Goal: Task Accomplishment & Management: Complete application form

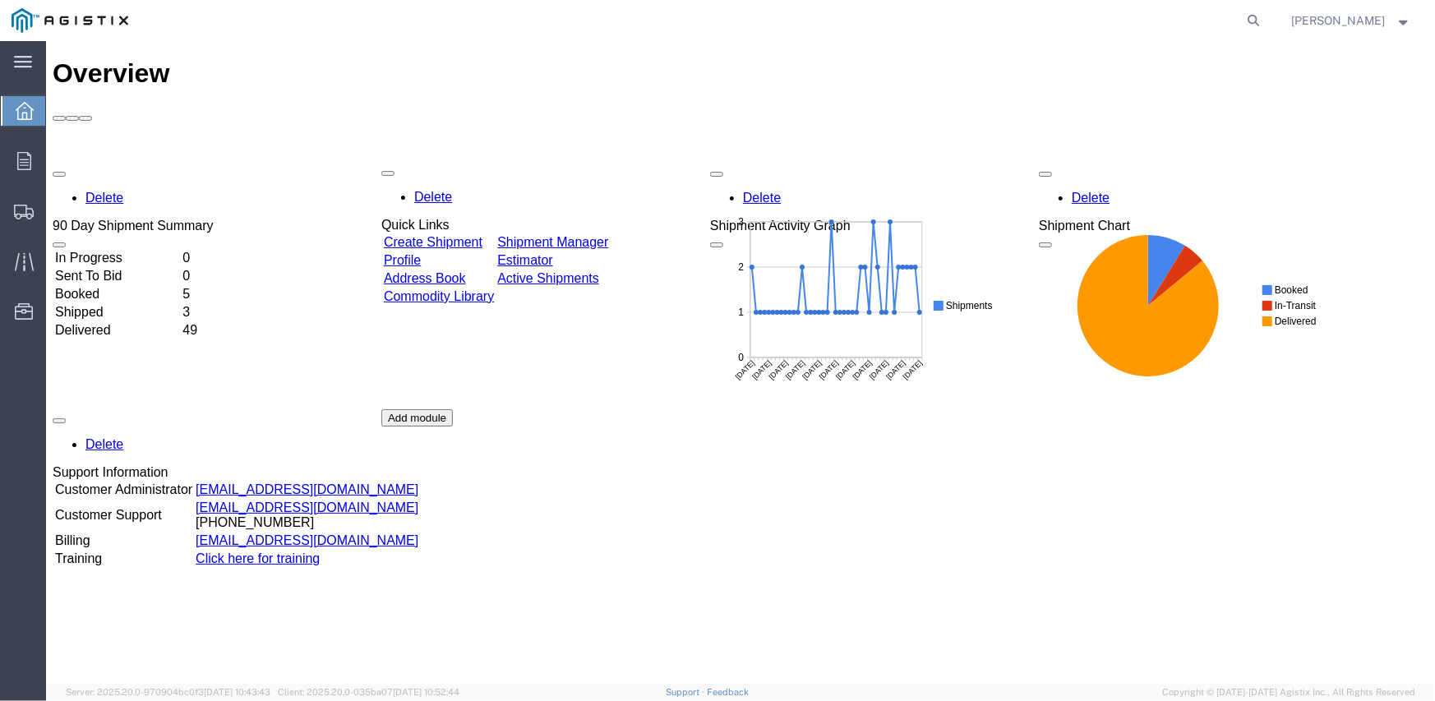
click at [459, 162] on div "Delete 90 Day Shipment Summary In Progress 0 Sent To Bid 0 Booked 5 Shipped 3 D…" at bounding box center [740, 408] width 1376 height 493
click at [482, 235] on link "Create Shipment" at bounding box center [432, 242] width 99 height 14
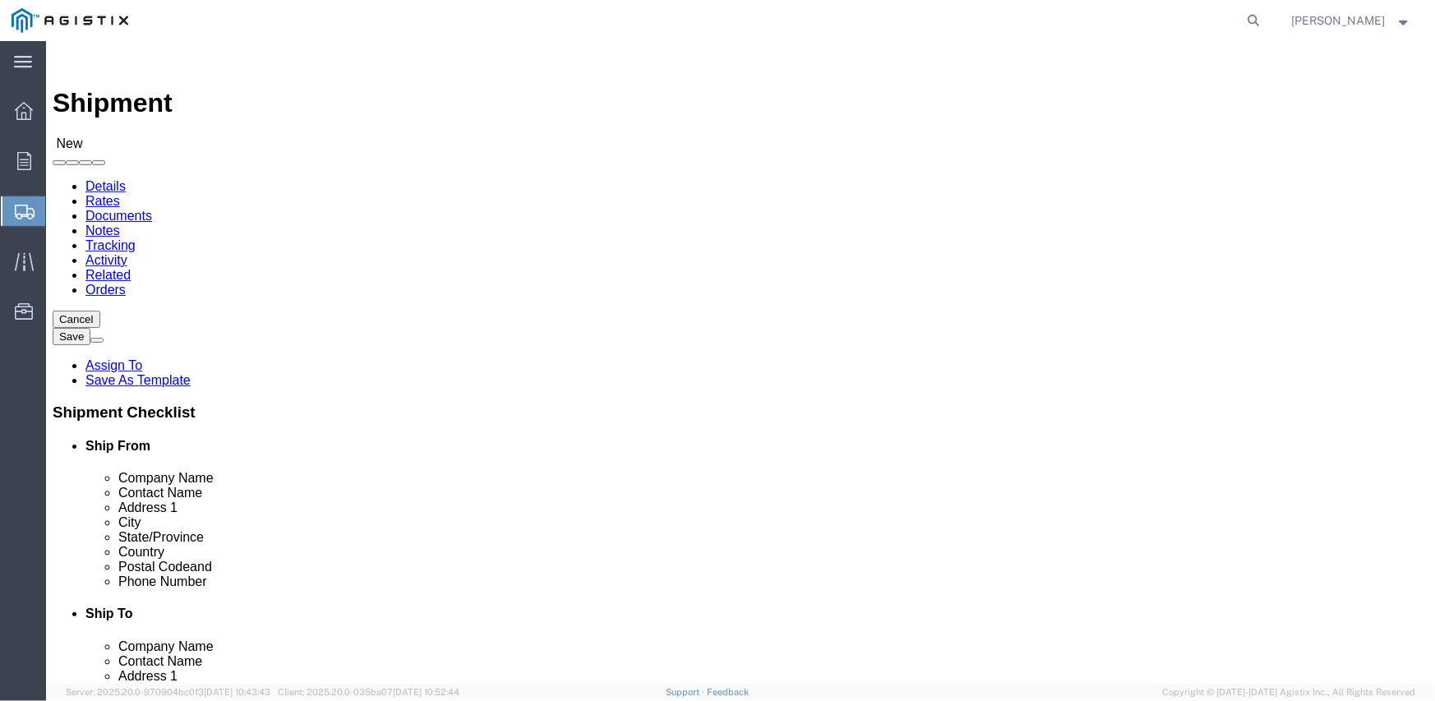
select select
click select "Select Inertia Engineering & Machine Works Inc PG&E"
click div "Ship From Location"
click select "Select Inertia Engineering & Machine Works Inc PG&E"
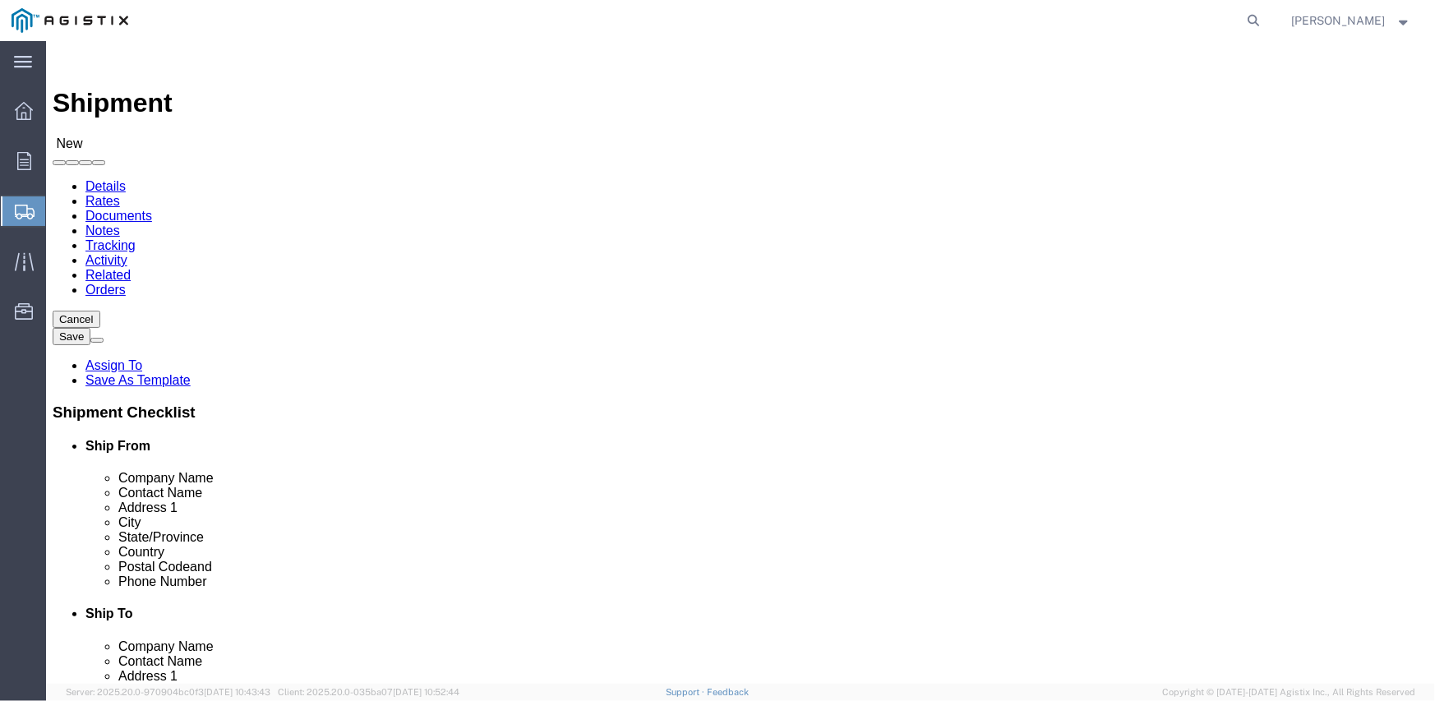
select select "9596"
click select "Select Inertia Engineering & Machine Works Inc PG&E"
select select "PURCHORD"
select select
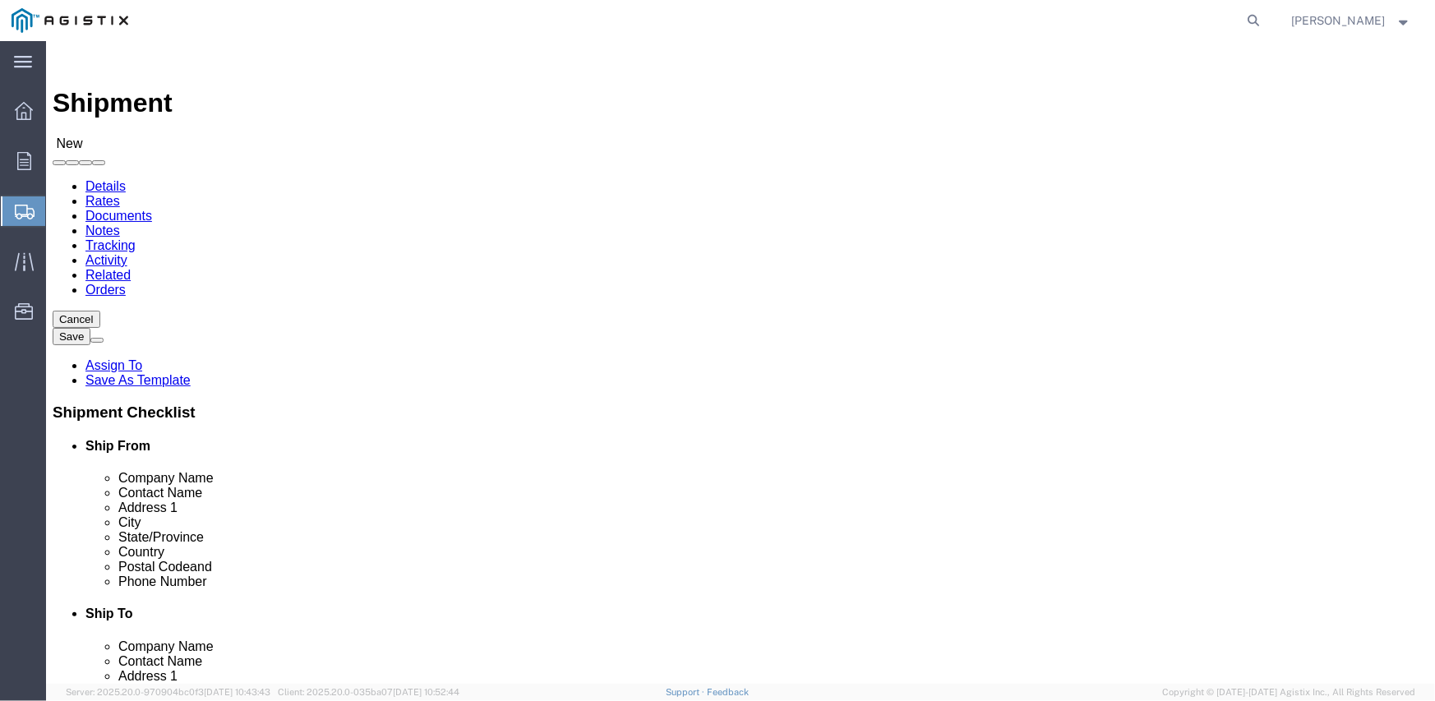
click select "Select All Others [GEOGRAPHIC_DATA] [GEOGRAPHIC_DATA] [GEOGRAPHIC_DATA] [GEOGRA…"
select select "19745"
click select "Select All Others [GEOGRAPHIC_DATA] [GEOGRAPHIC_DATA] [GEOGRAPHIC_DATA] [GEOGRA…"
click span
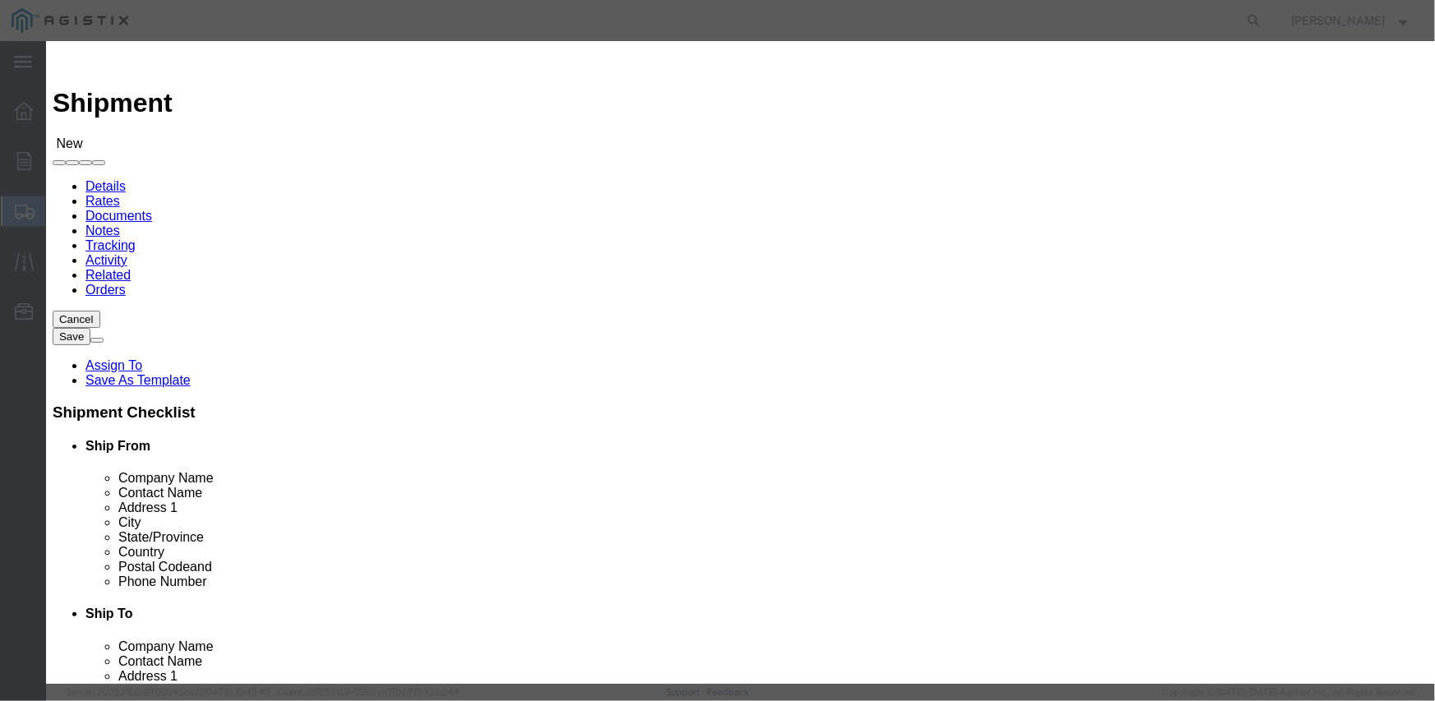
click button "Select"
select select
type input "MPS dba Inertia Engineering & Machine Works Inc"
type input "[PERSON_NAME]"
type input "[STREET_ADDRESS][PERSON_NAME]"
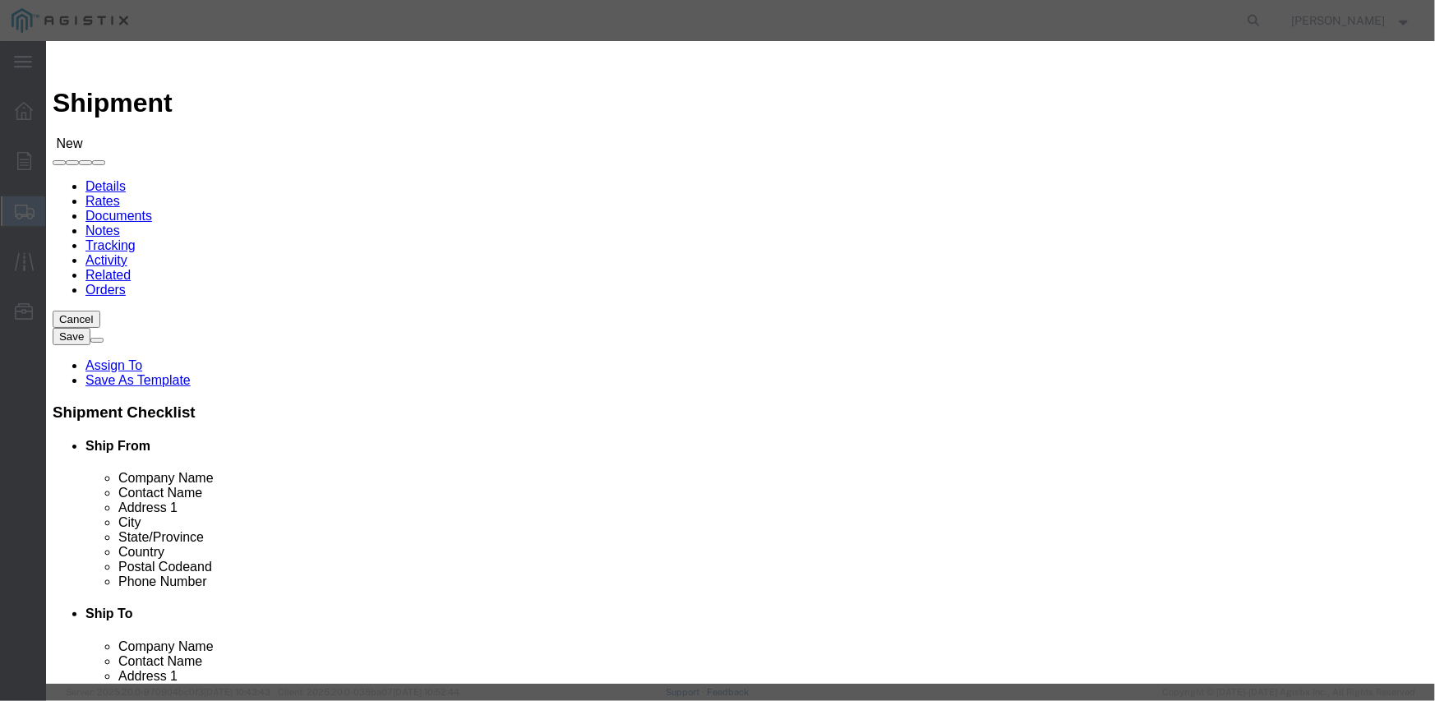
type input "Stockton"
type input "95215"
type input "[PHONE_NUMBER]"
select select "CA"
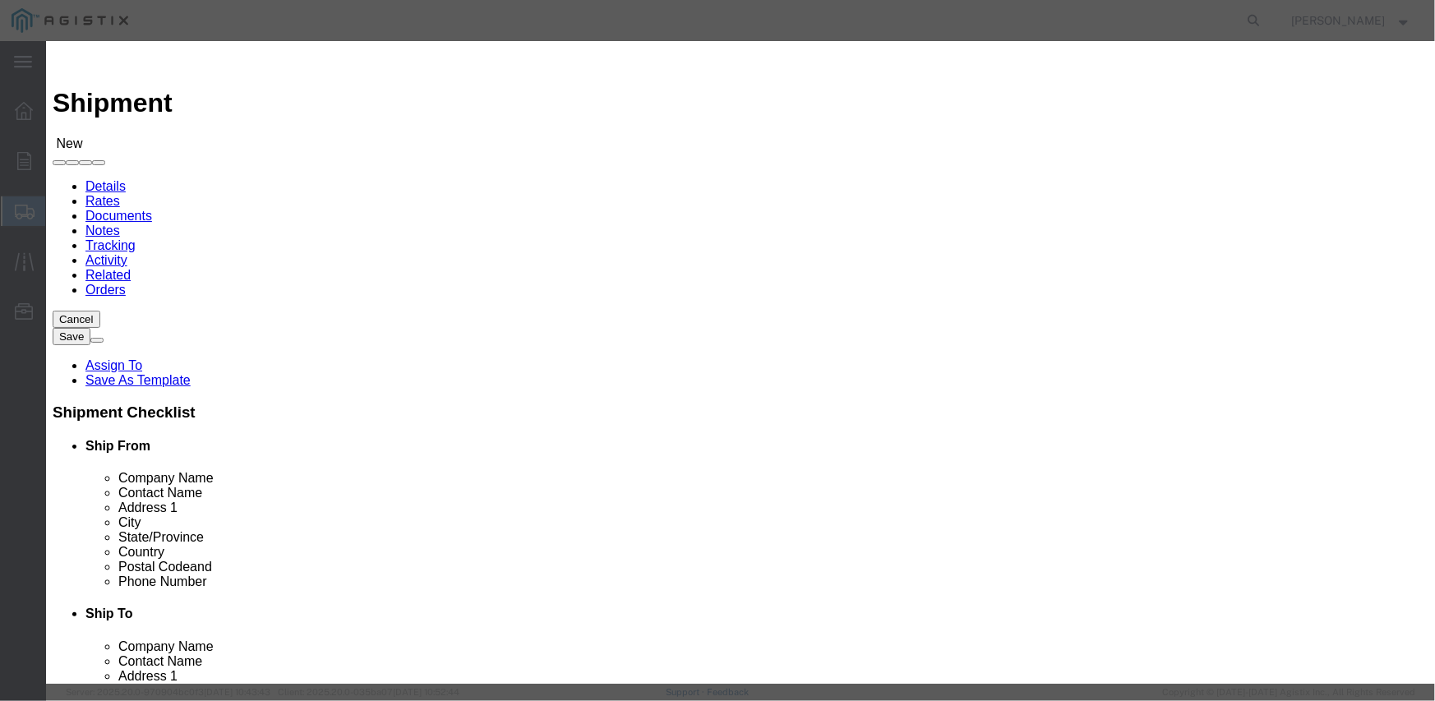
click button "Select"
select select
type input "PG&E - [GEOGRAPHIC_DATA]"
type input "Pacific Gas & Electric Company"
type input "Fresno Receiving"
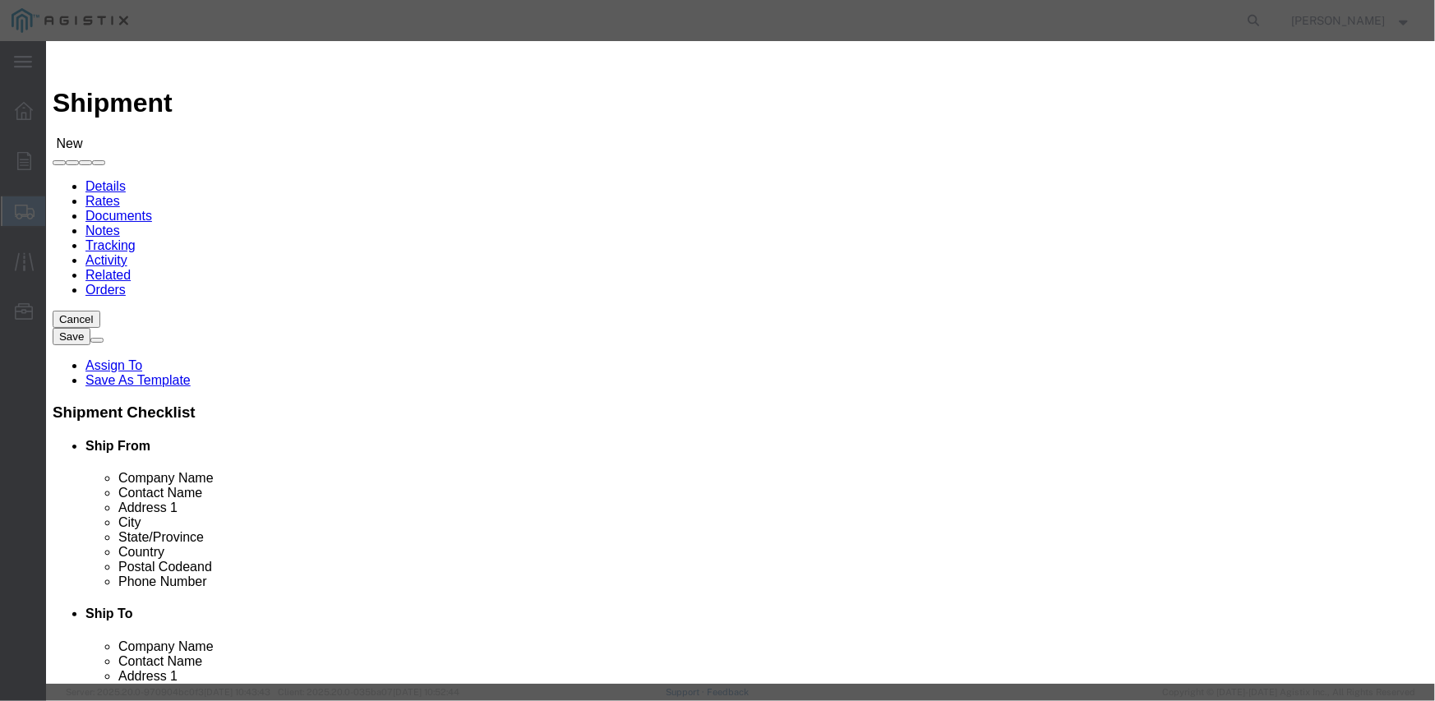
type input "[STREET_ADDRESS]"
type input "[GEOGRAPHIC_DATA]"
type input "93725"
type input "[PHONE_NUMBER]"
select select "CA"
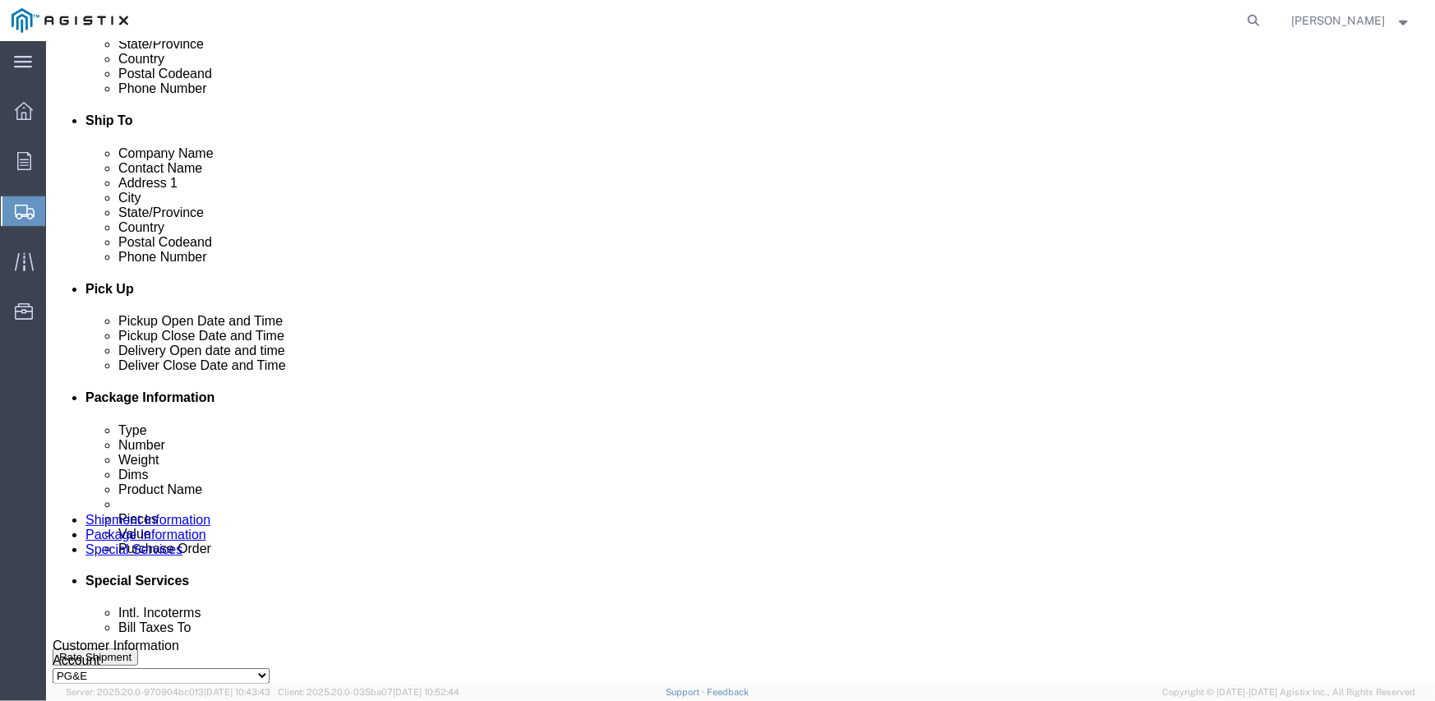
click div "[DATE] 2:00 PM"
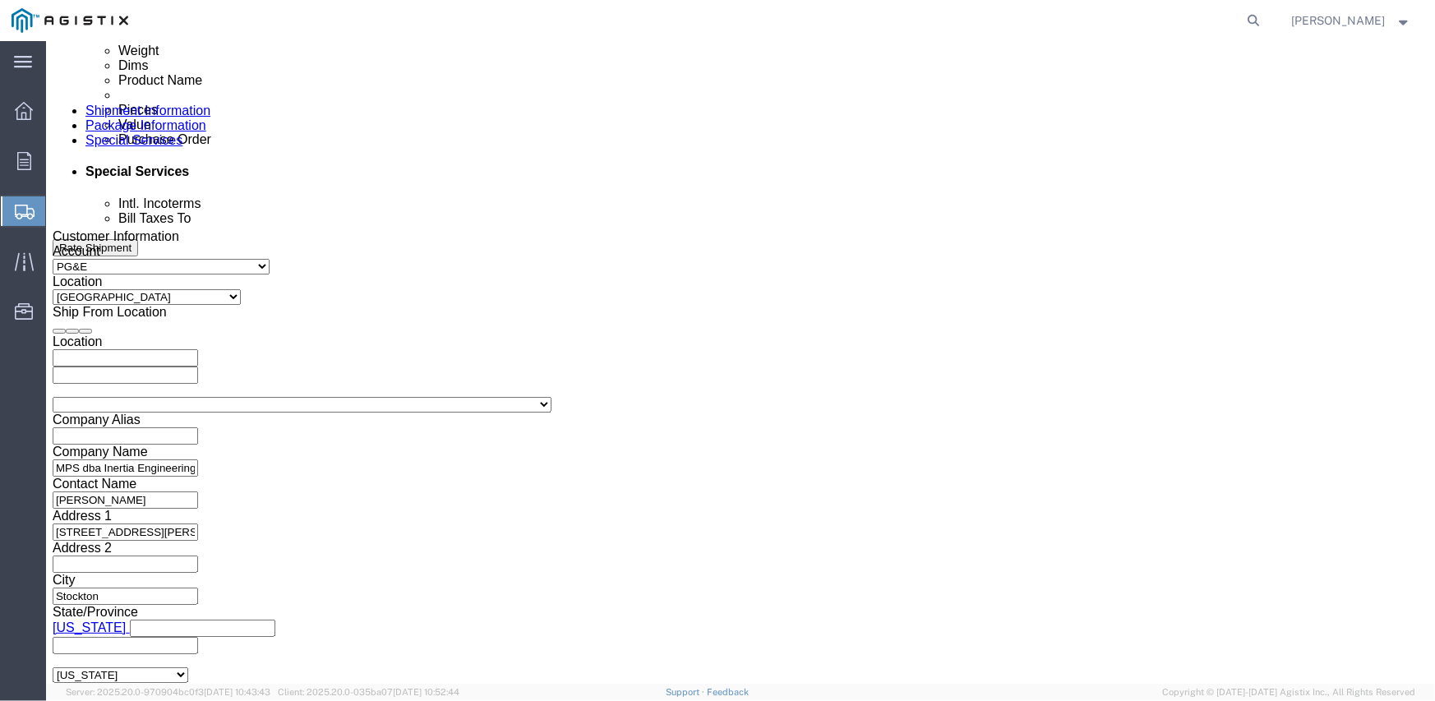
click input "2:00 PM"
type input "6:00 AM"
click button "Apply"
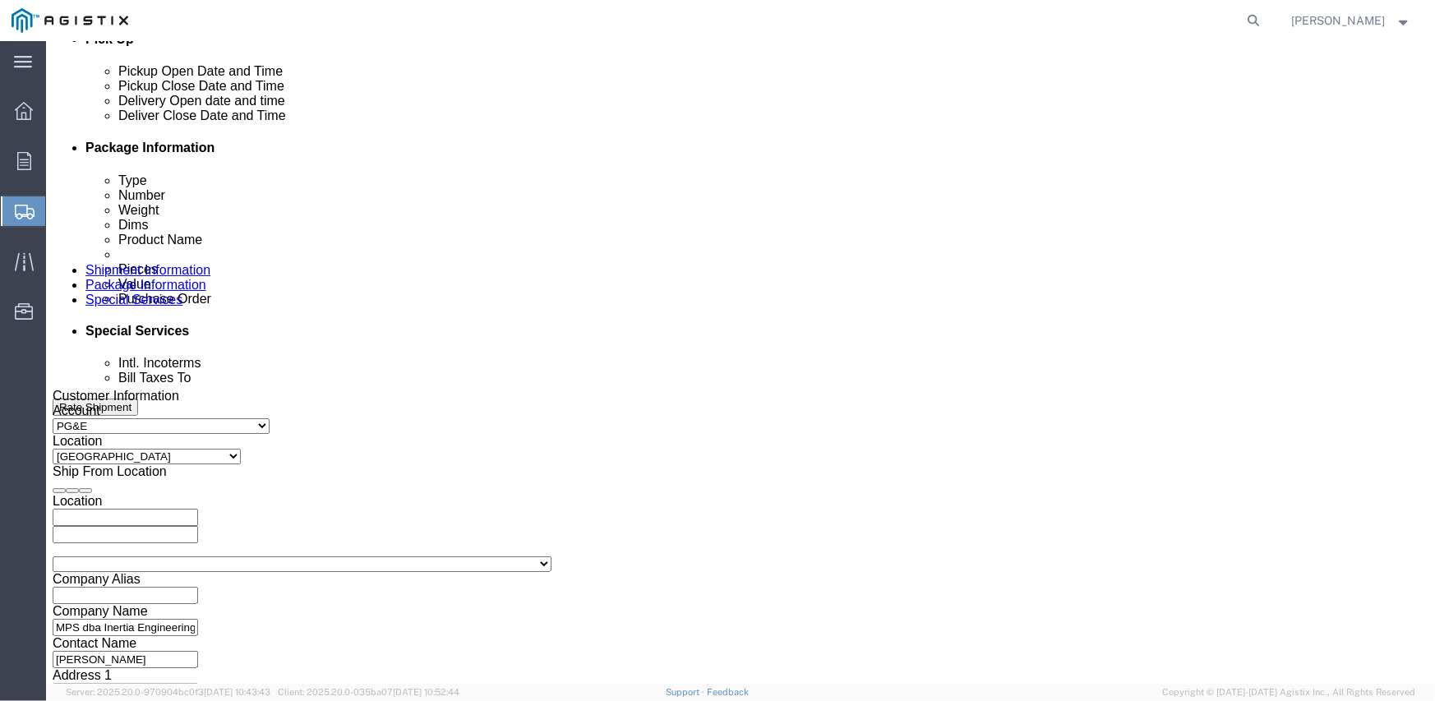
scroll to position [738, 0]
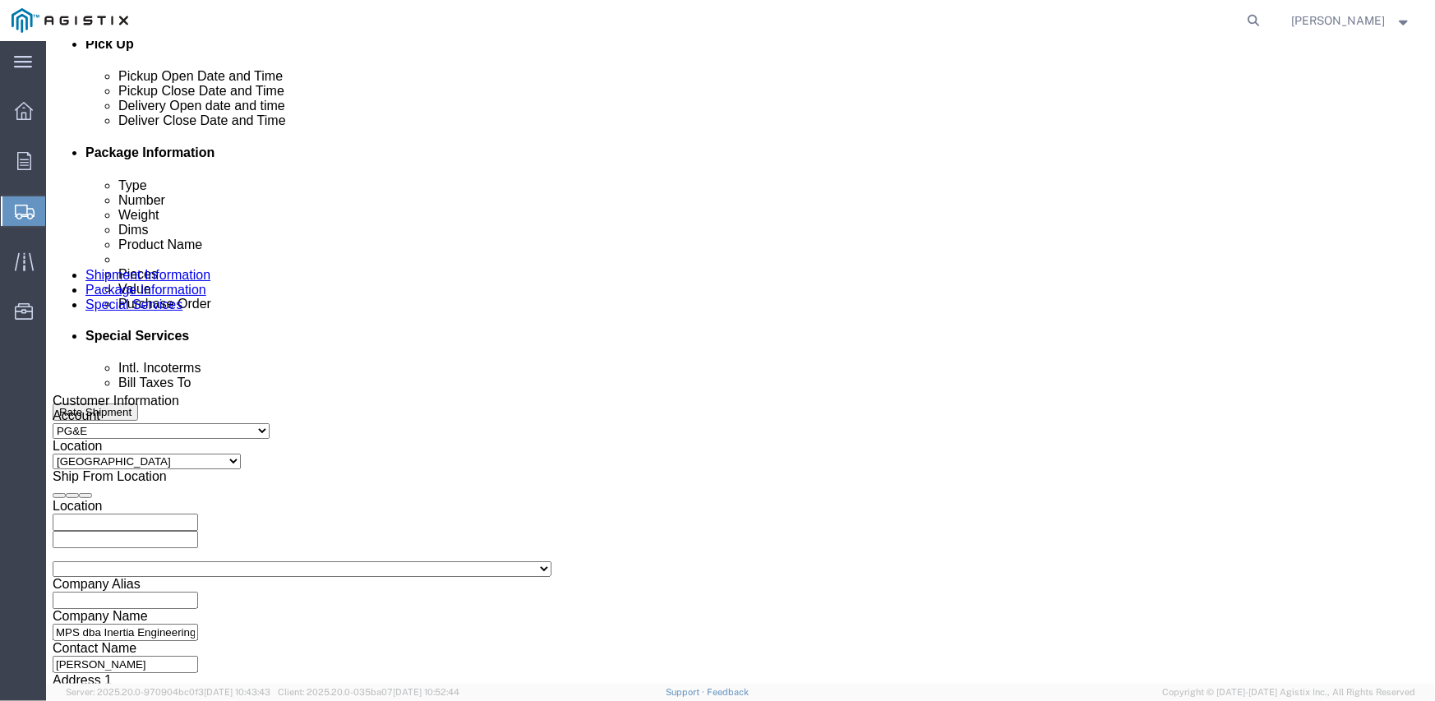
click div "[DATE] 7:00 AM"
type input "2:00 PM"
click button "Apply"
click div
click input "3:00 PM"
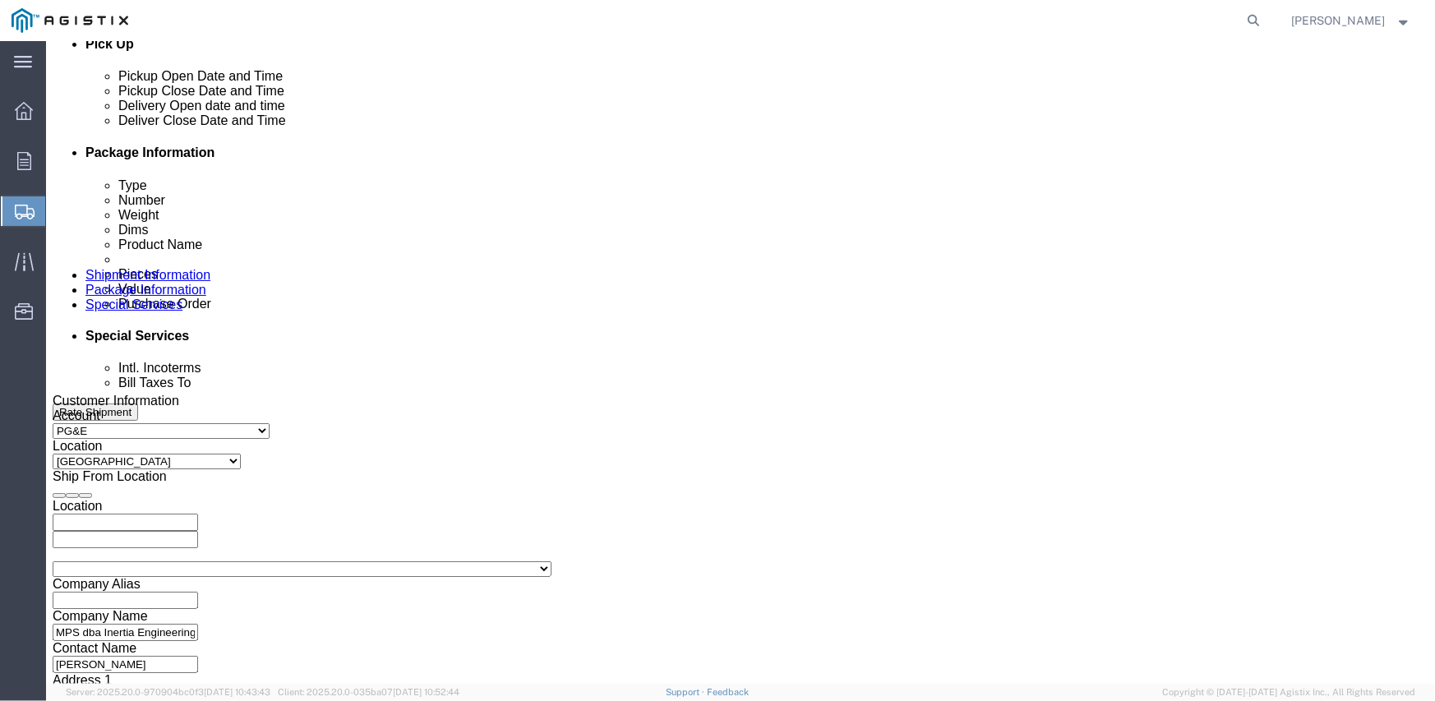
type input "8:00 AM"
click button "Apply"
click div
type input "3:00 PM"
click button "Apply"
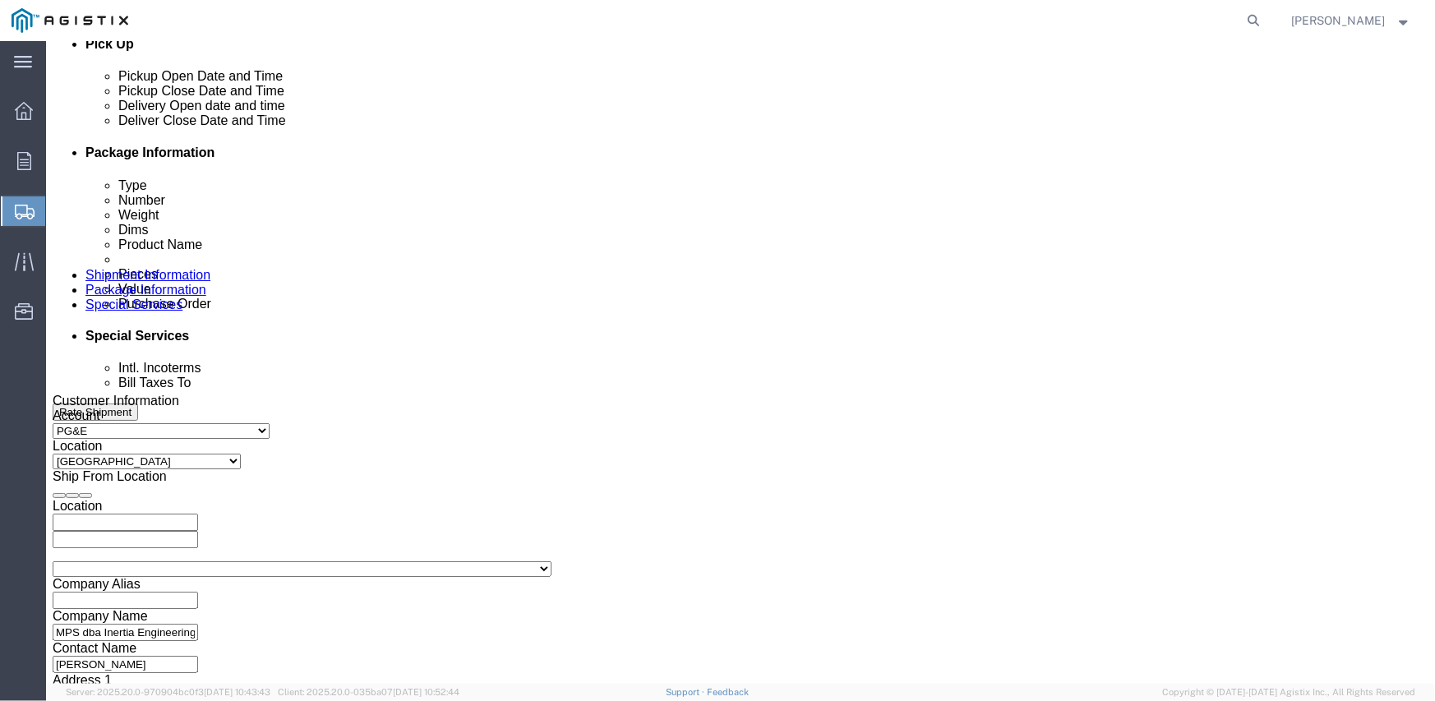
click input "text"
type input "3501412327"
select select "SALEORDR"
type input "295502"
click select "Select Air Less than Truckload Multi-Leg Ocean Freight Rail Small Parcel Truckl…"
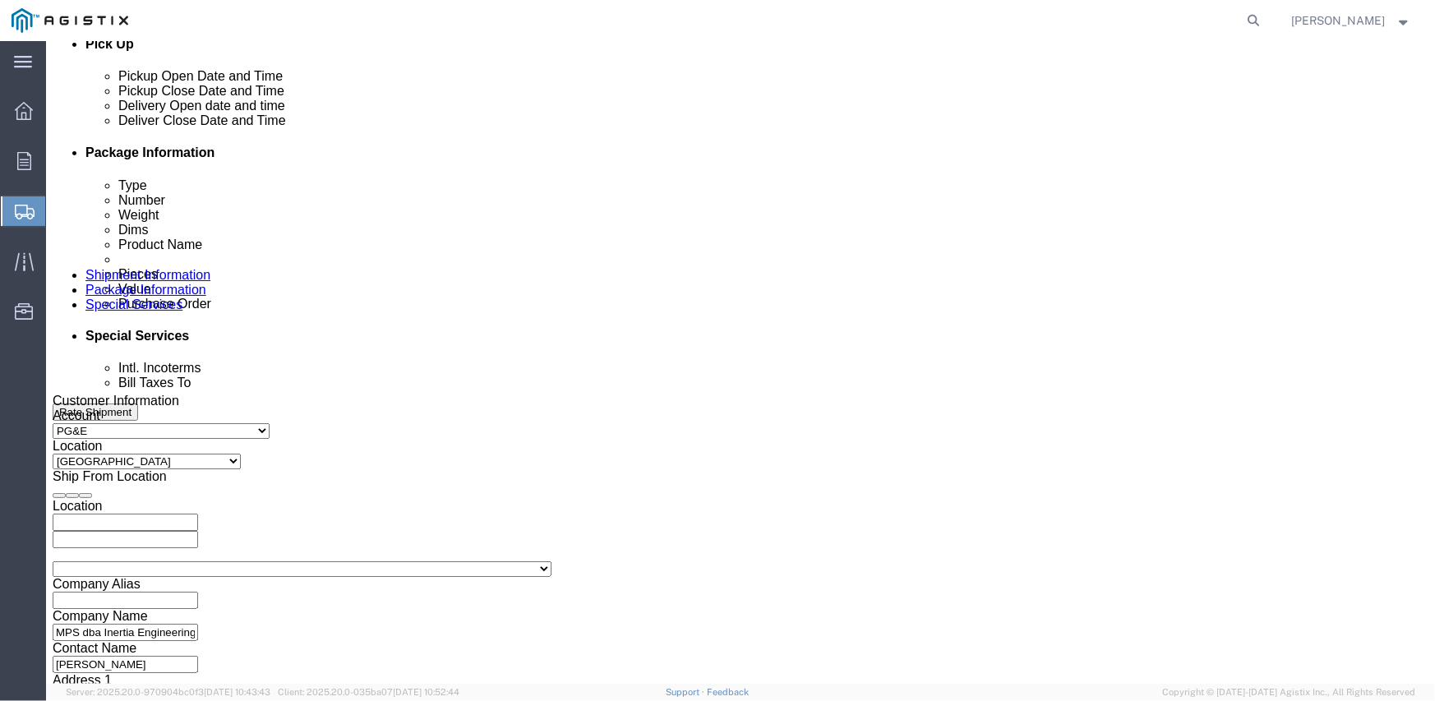
select select "TL"
click select "Select Air Less than Truckload Multi-Leg Ocean Freight Rail Small Parcel Truckl…"
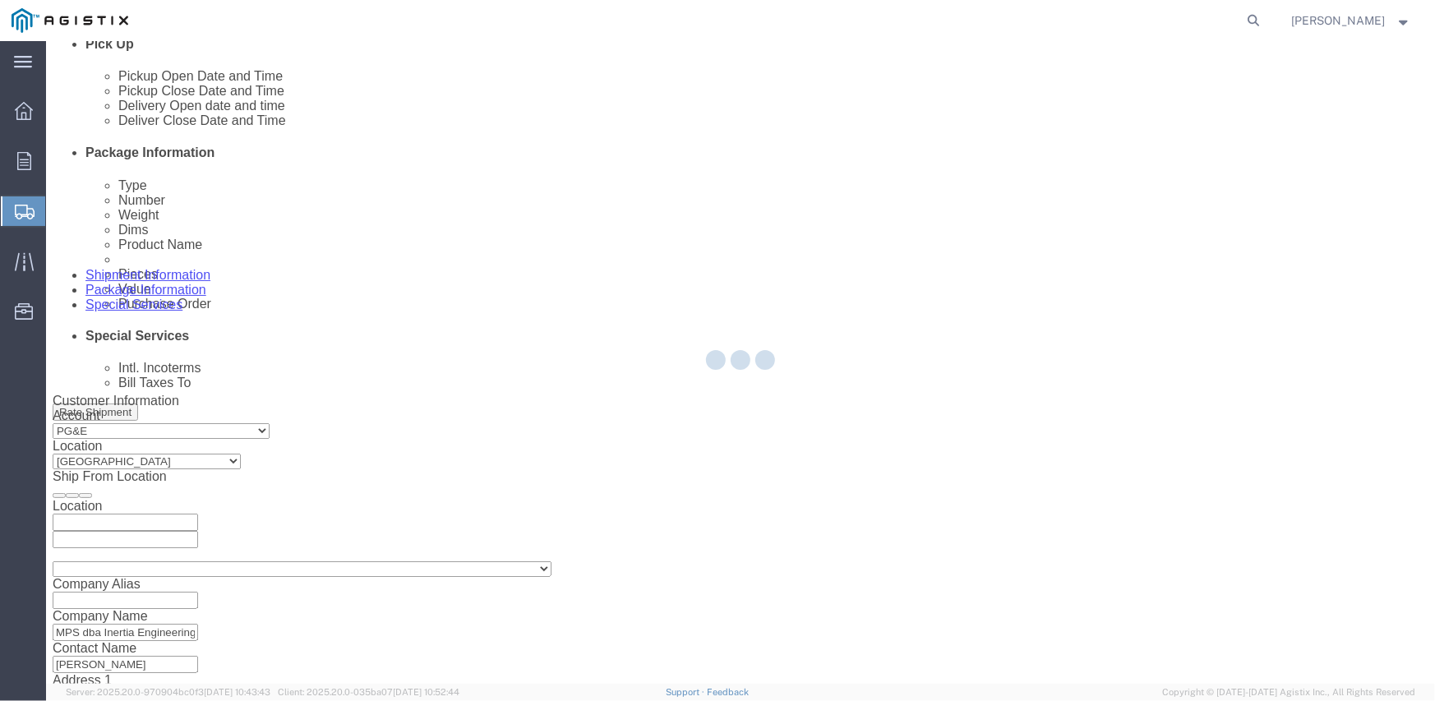
select select
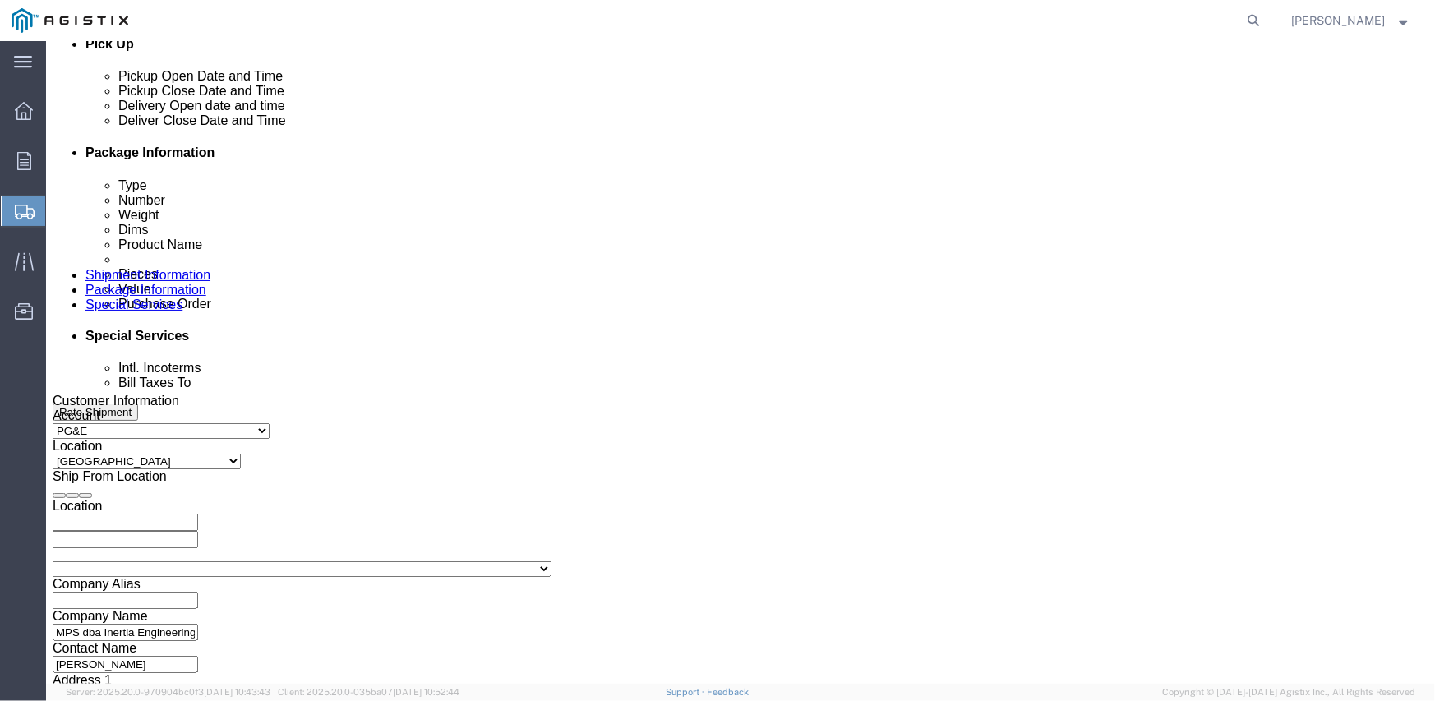
click h3 "Leg 1"
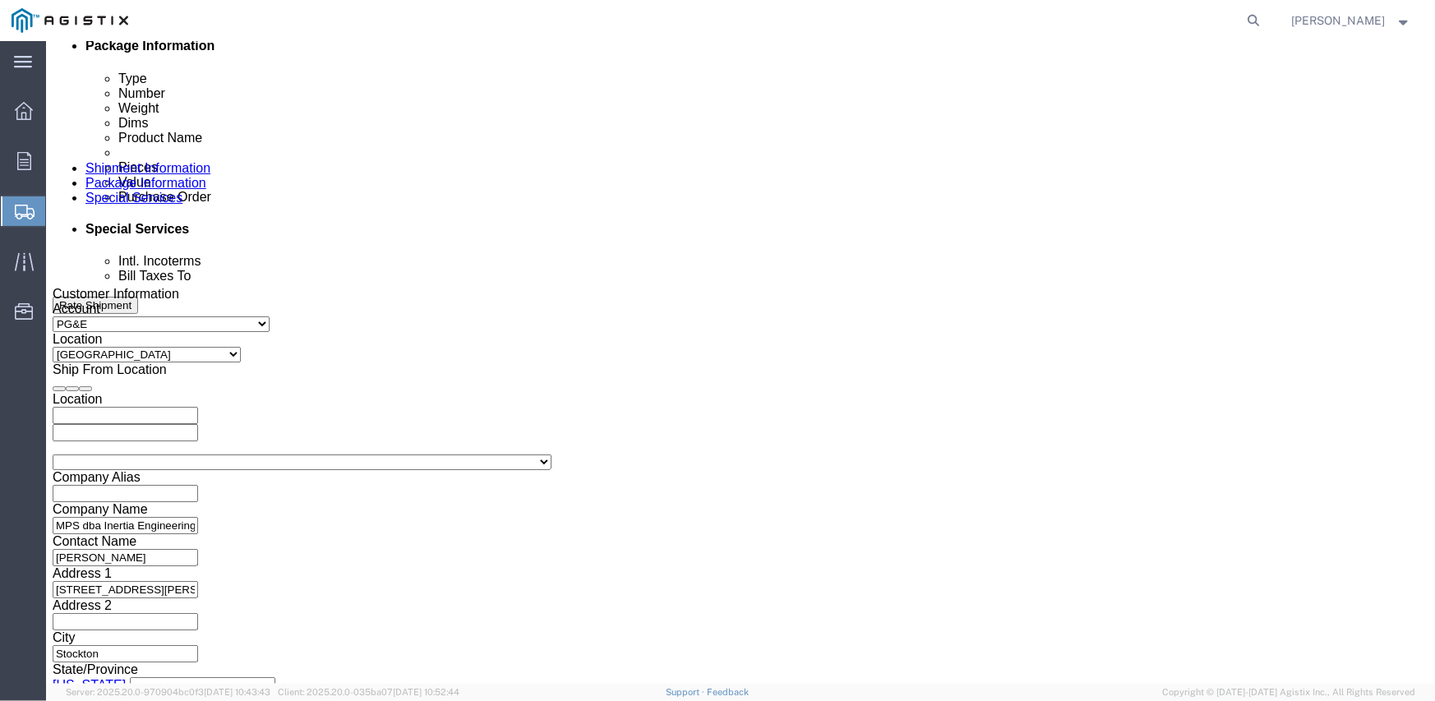
scroll to position [902, 0]
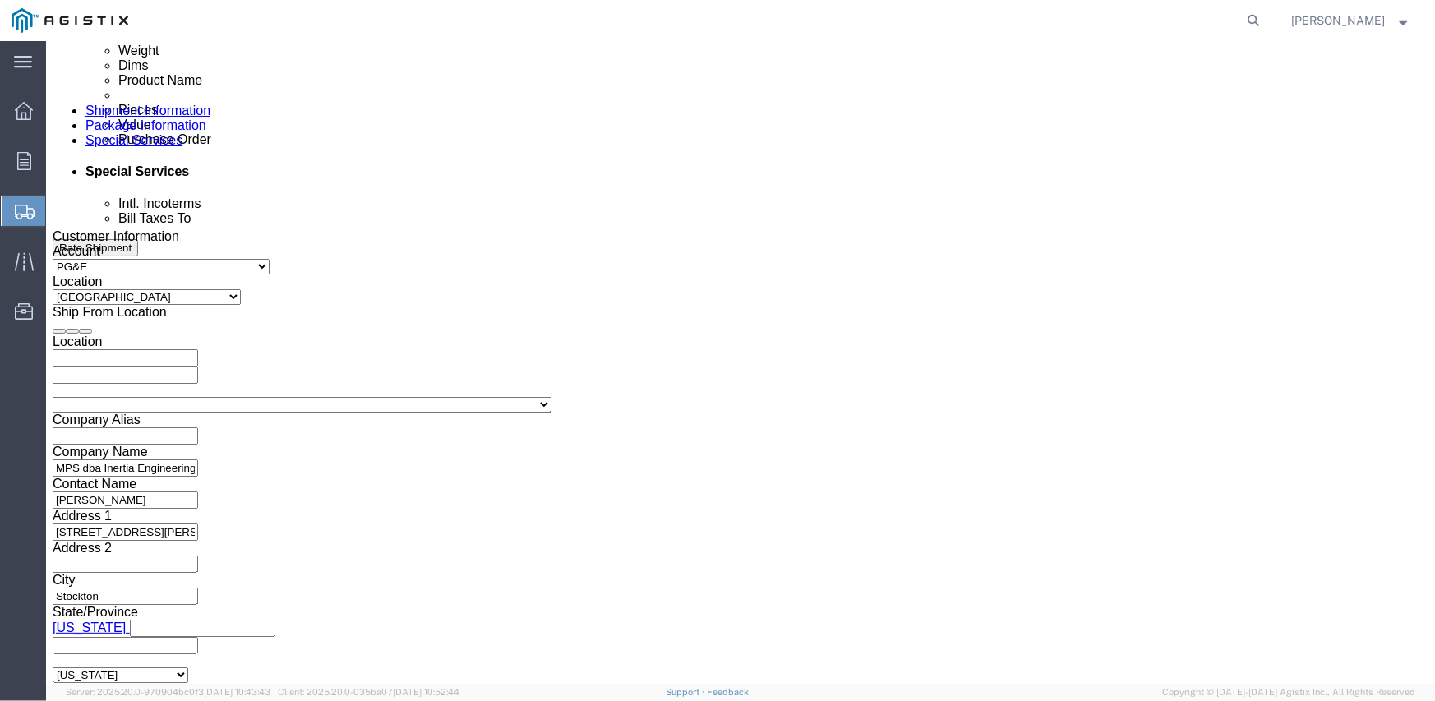
click select "Select 1-Ton (PSS) 10 Wheel 10 Yard Dump Truck 20 Yard Dump Truck Bobtail Botto…"
select select "FLBD"
click select "Select 1-Ton (PSS) 10 Wheel 10 Yard Dump Truck 20 Yard Dump Truck Bobtail Botto…"
click select "Select 35 Feet 20 Feet 28 Feet 53 Feet 40 Feet 48 Feet"
select select "53FT"
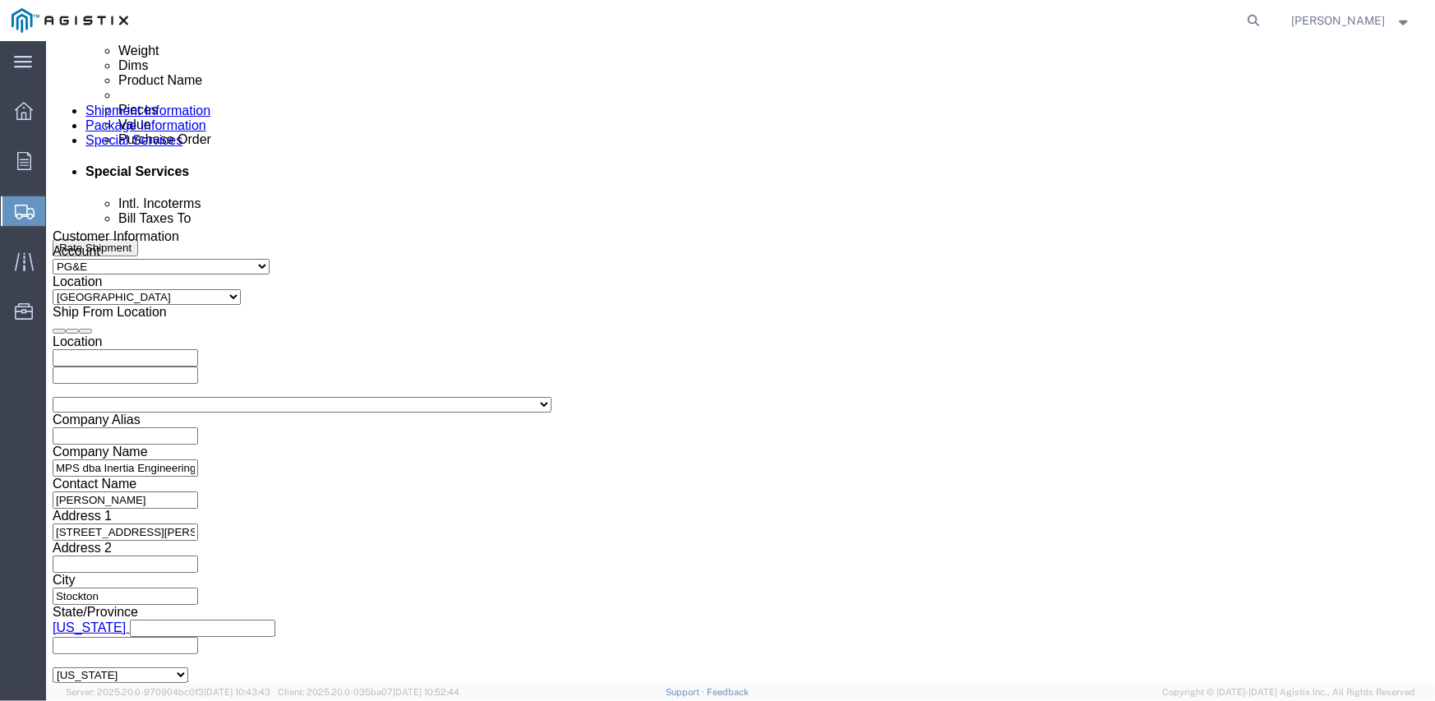
click select "Select 35 Feet 20 Feet 28 Feet 53 Feet 40 Feet 48 Feet"
click button "Continue"
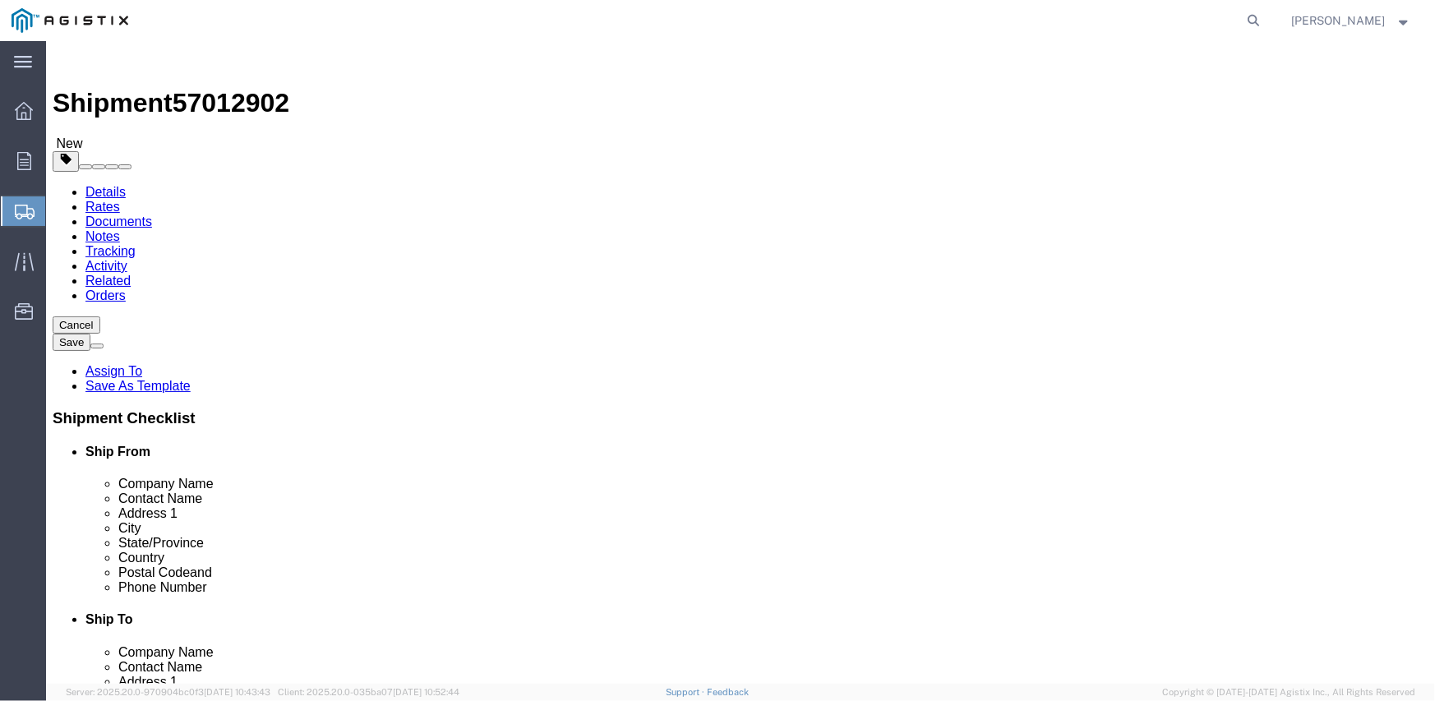
click select "Select Bulk Bundle(s) Cardboard Box(es) Carton(s) Crate(s) Drum(s) (Fiberboard)…"
select select "CRAT"
click select "Select Bulk Bundle(s) Cardboard Box(es) Carton(s) Crate(s) Drum(s) (Fiberboard)…"
click input "1"
type input "16"
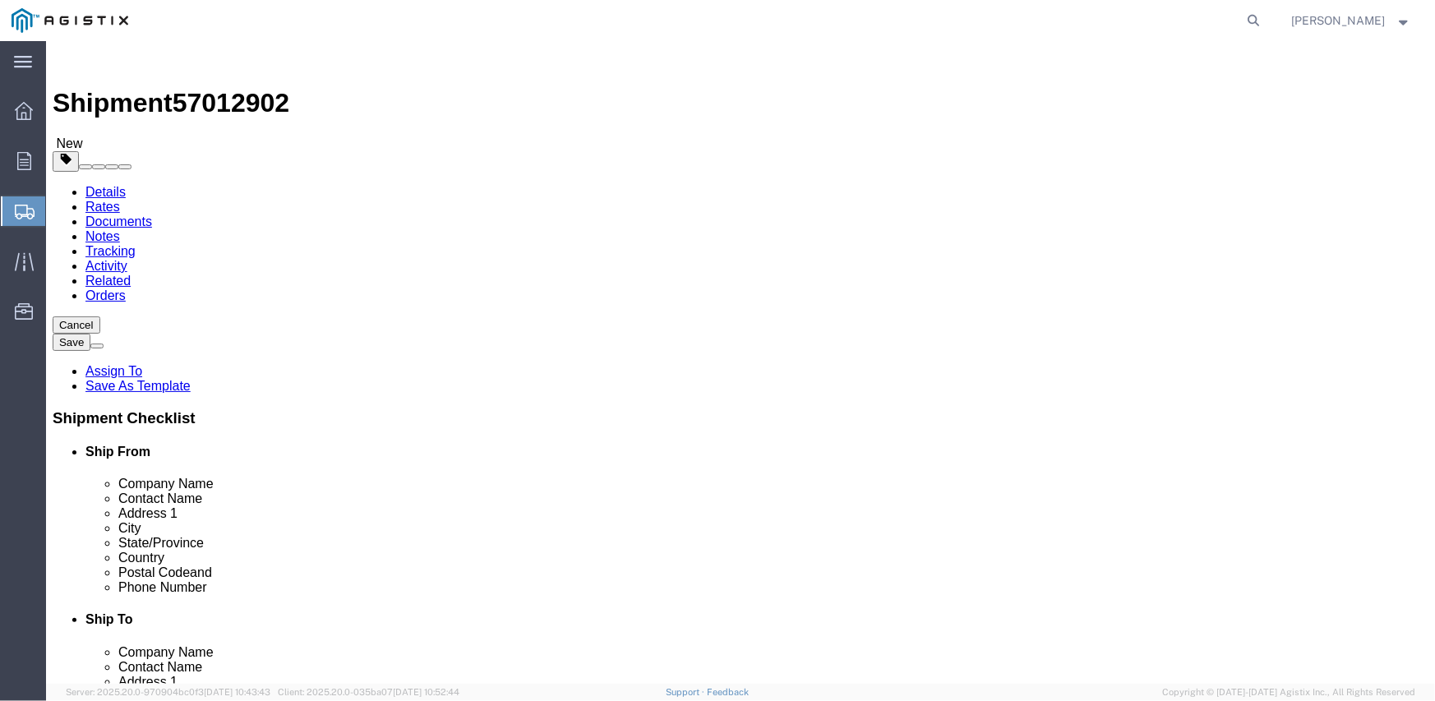
type input "139"
type input "47"
type input "48"
type input "12800"
click link "Add Content"
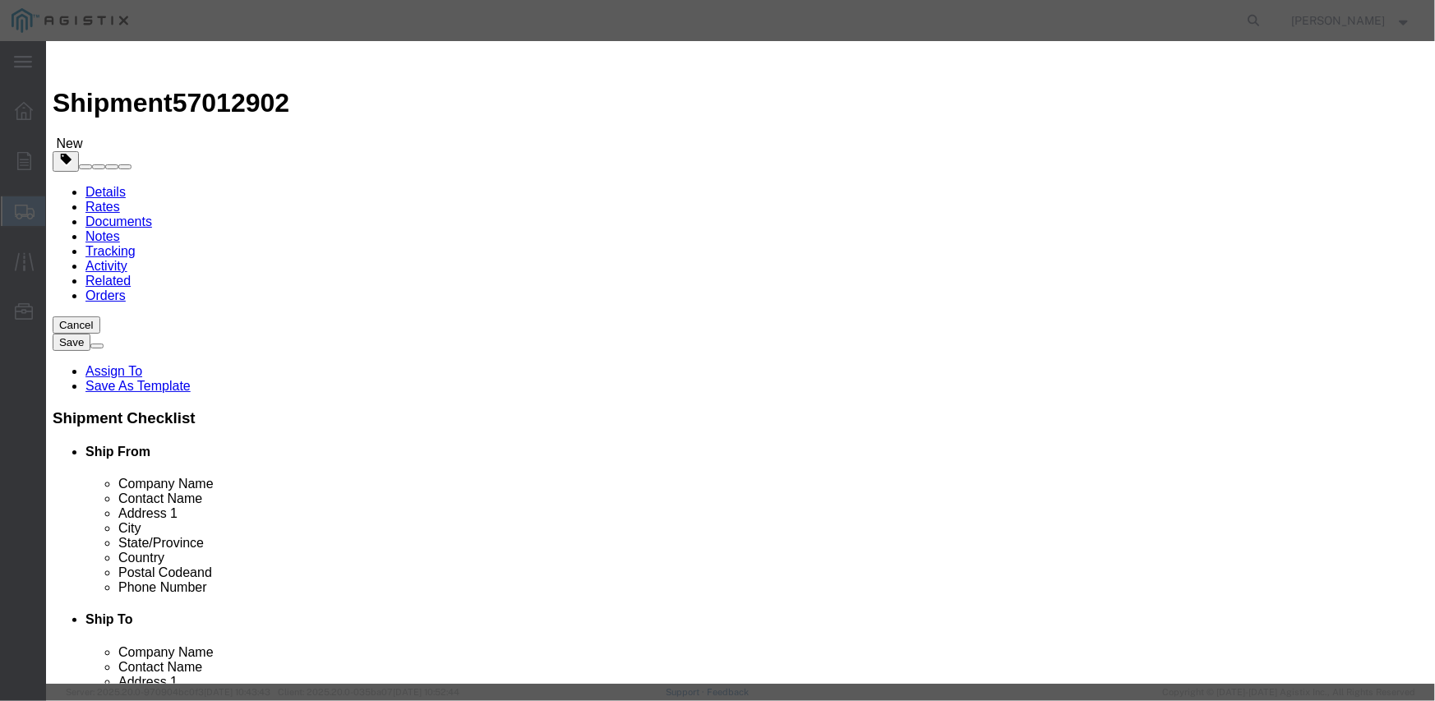
click input "text"
type input "M343960"
click td "Name: SWITCH OVERHEAD 25KV 900A"
select select
type input "79694.56"
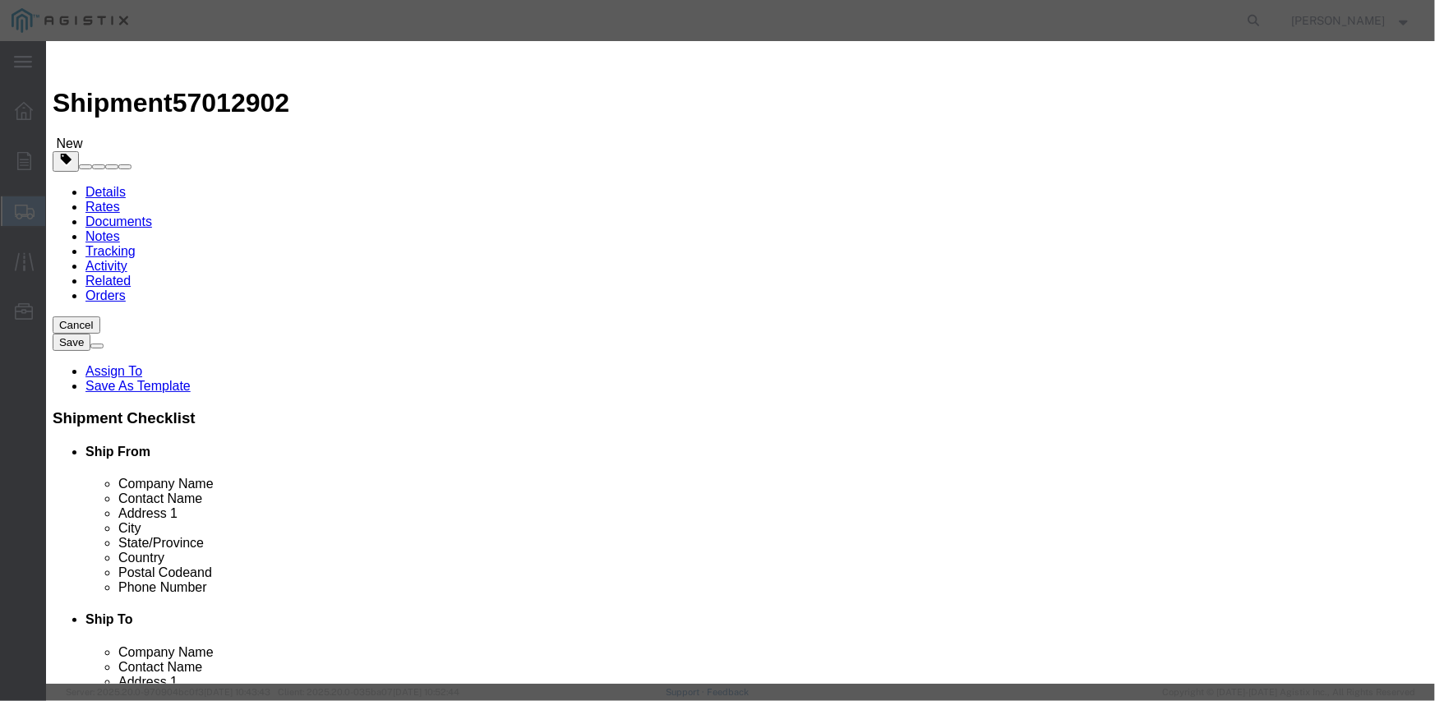
select select "USD"
select select
type input "SWITCH OVERHEAD 25KV 900A"
type input "M343960"
type textarea "L26SLSUG3J21"
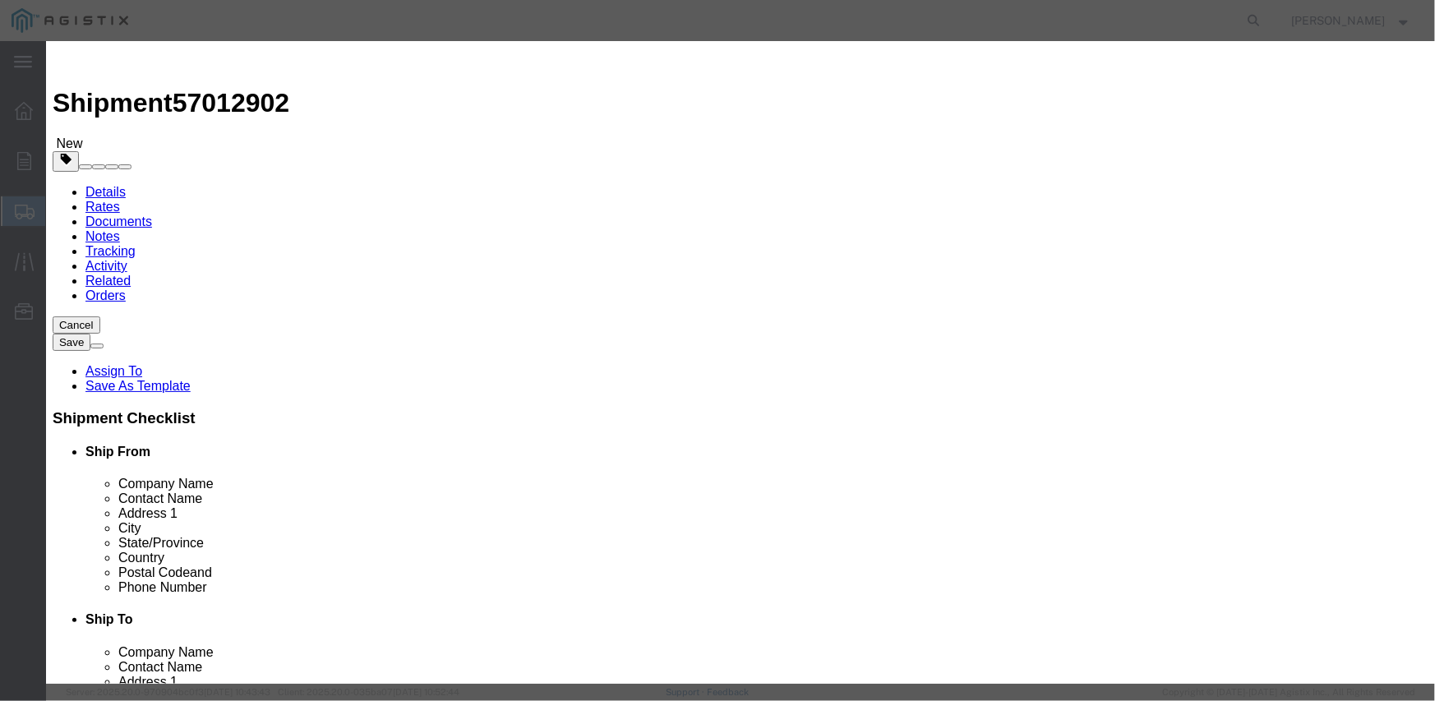
type input "SWITCH OVERHEAD 25KV 900A"
click input "text"
type input "16"
type input "1275112.96"
select select "EA"
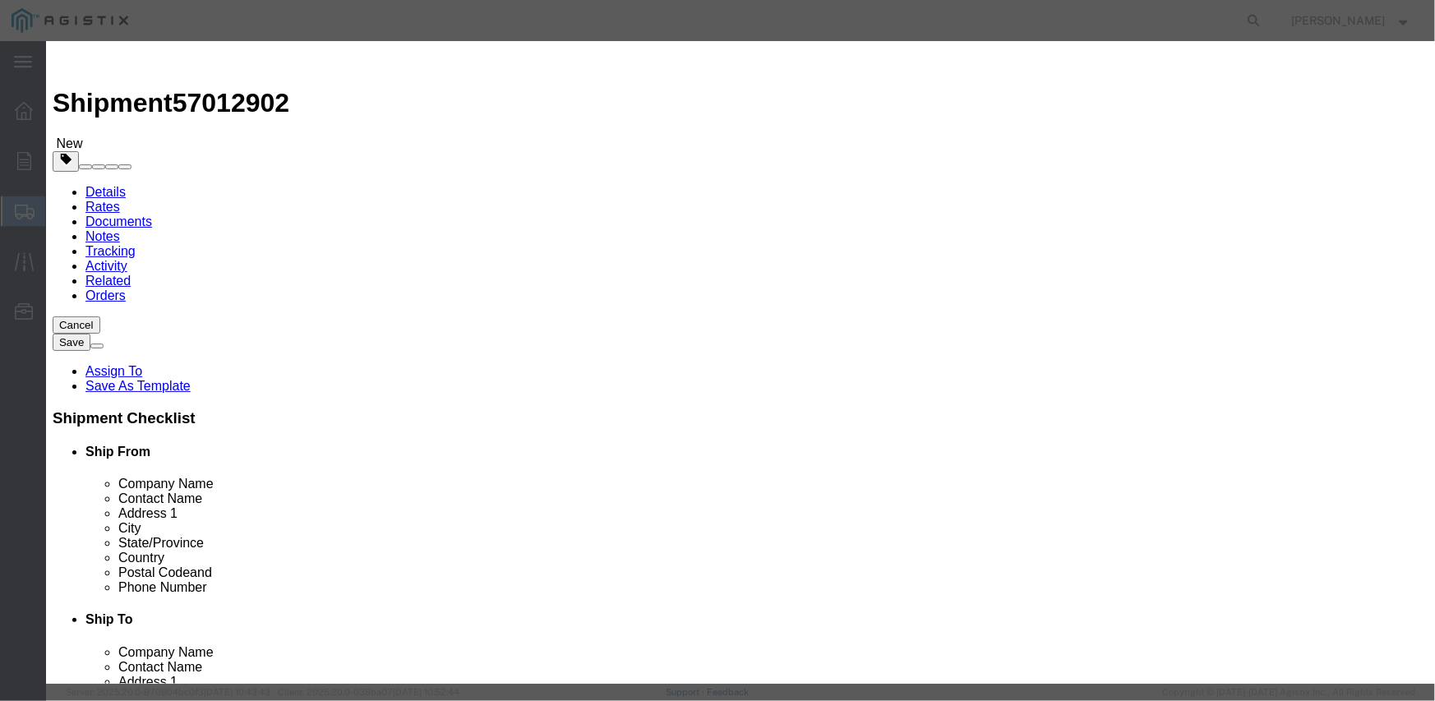
type input "82,882.40"
click select "Select Account Type Activity ID Airline Appointment Number ASN Batch Number Bil…"
select select "PURCHORD"
click select "Select Account Type Activity ID Airline Appointment Number ASN Batch Number Bil…"
type input "3501412327"
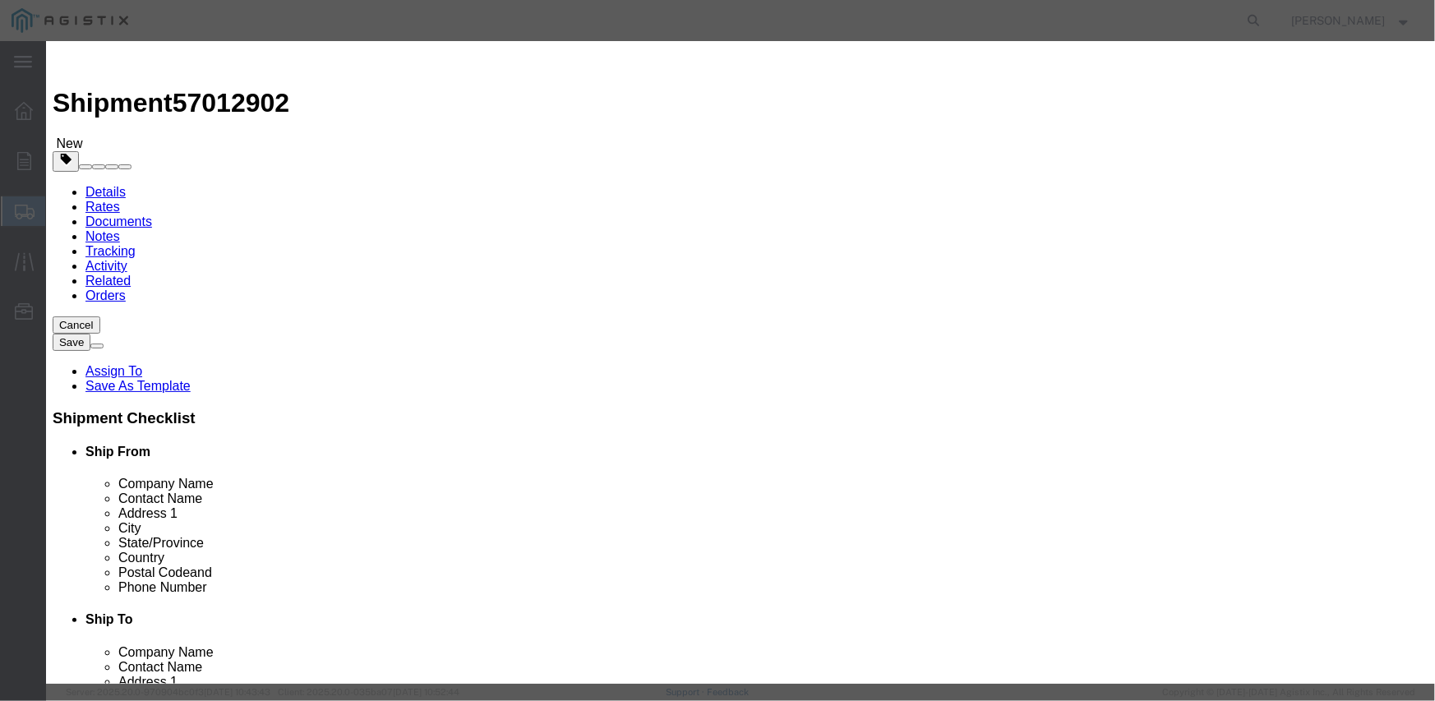
select select "SALEORDR"
type input "295502"
click button "Save & Close"
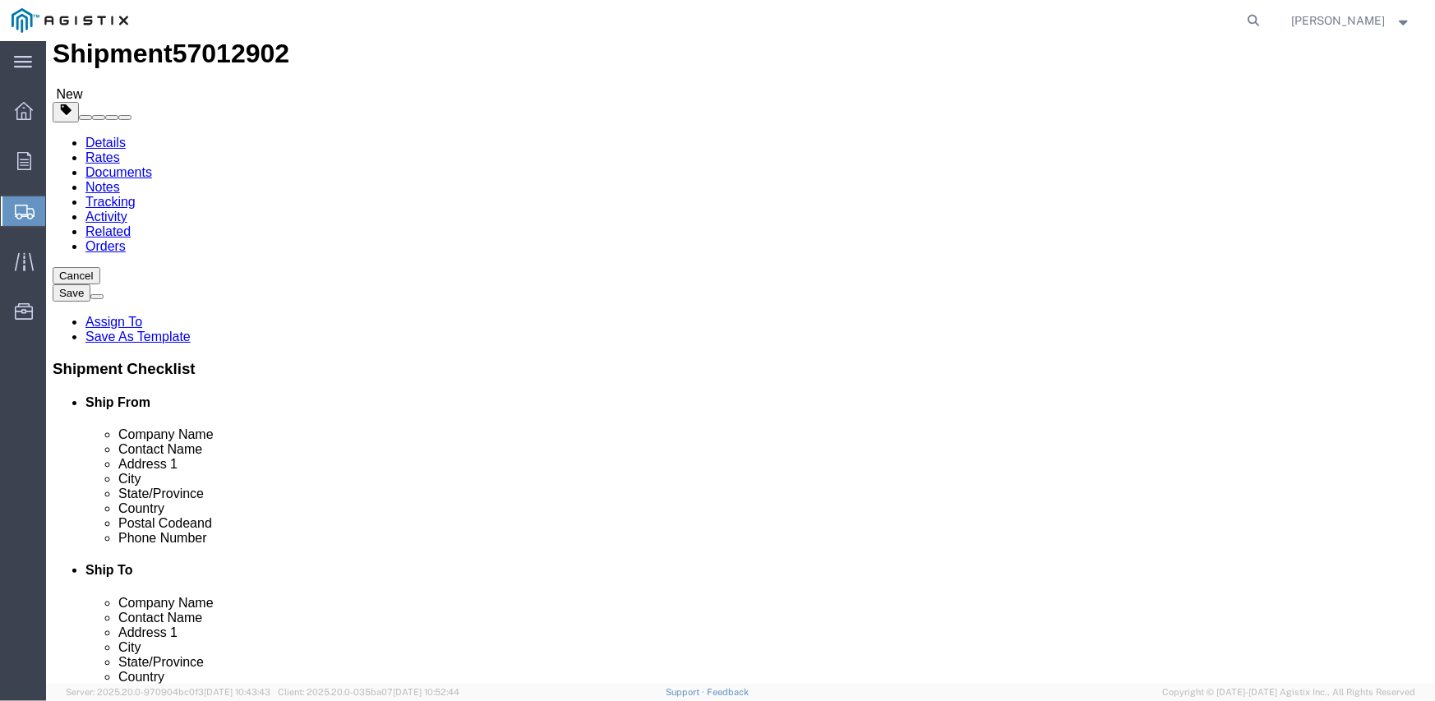
scroll to position [74, 0]
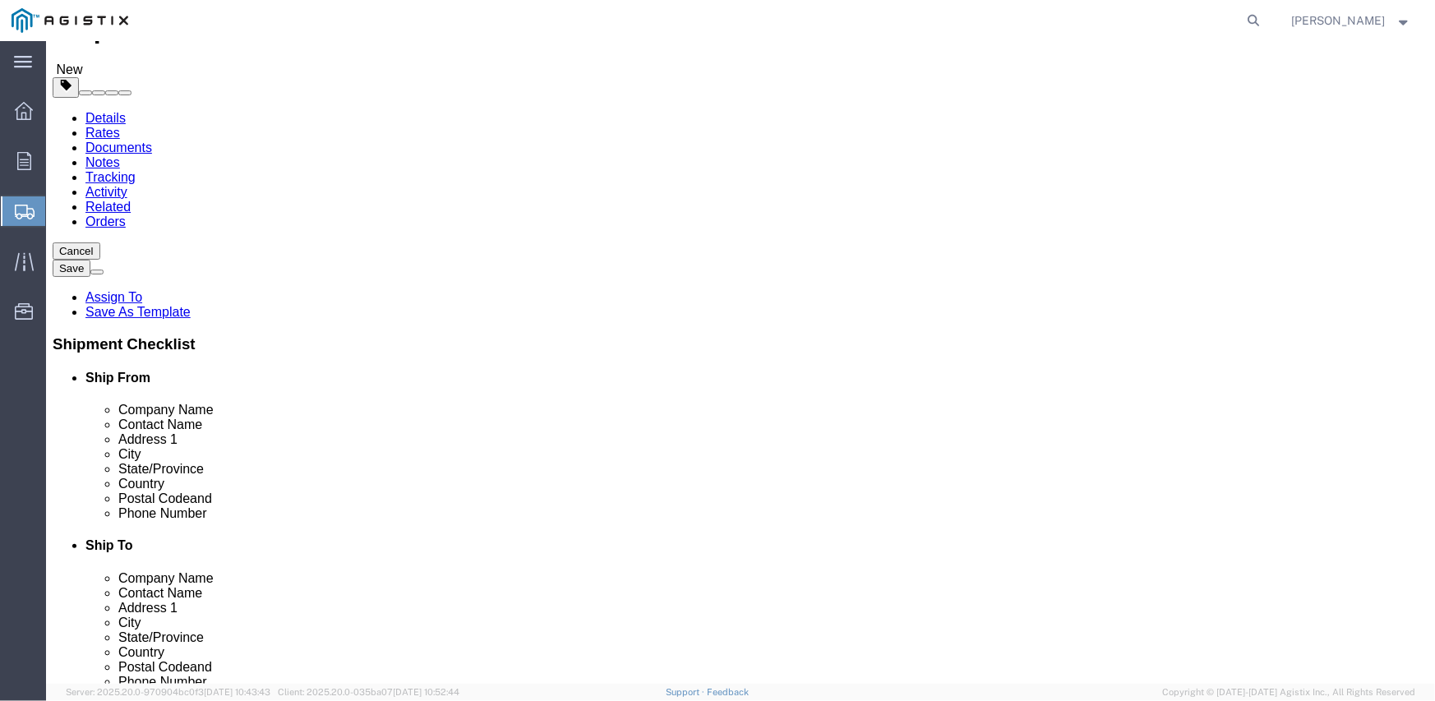
click button "Continue"
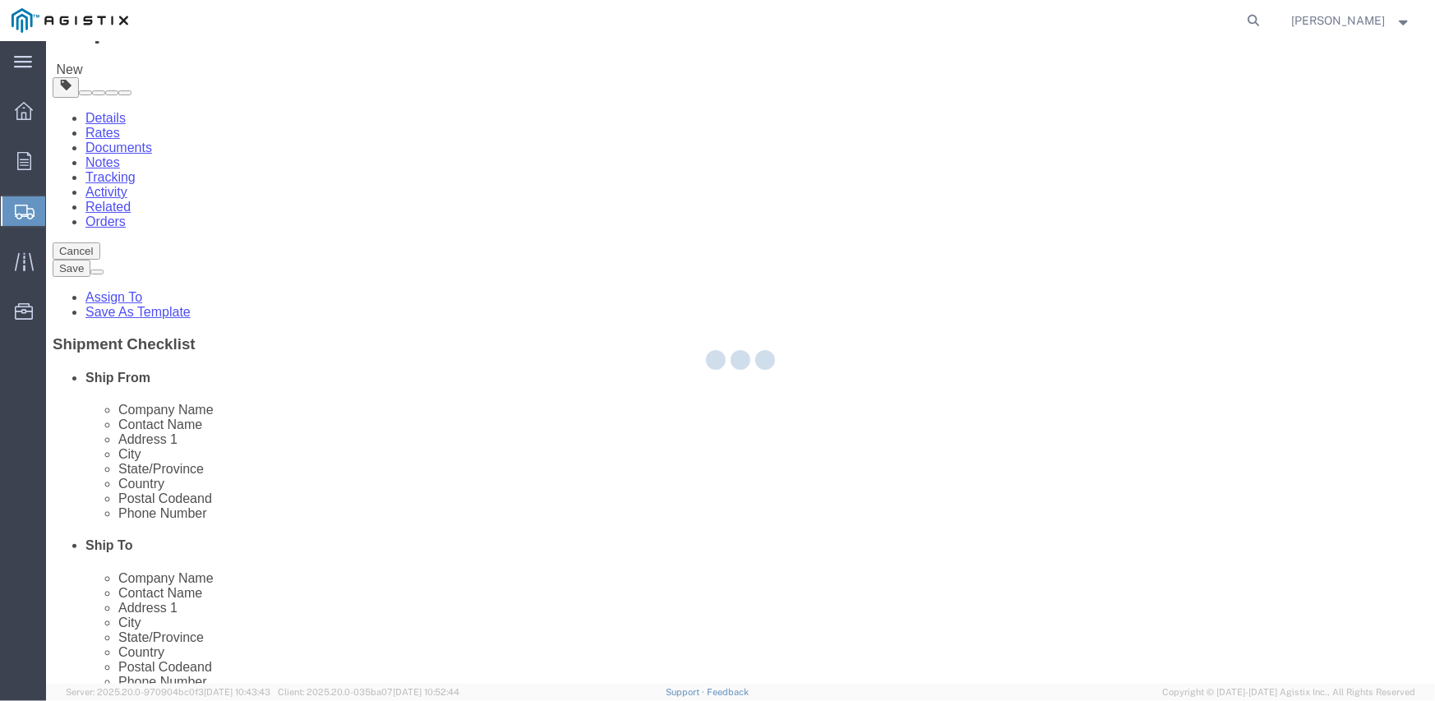
select select
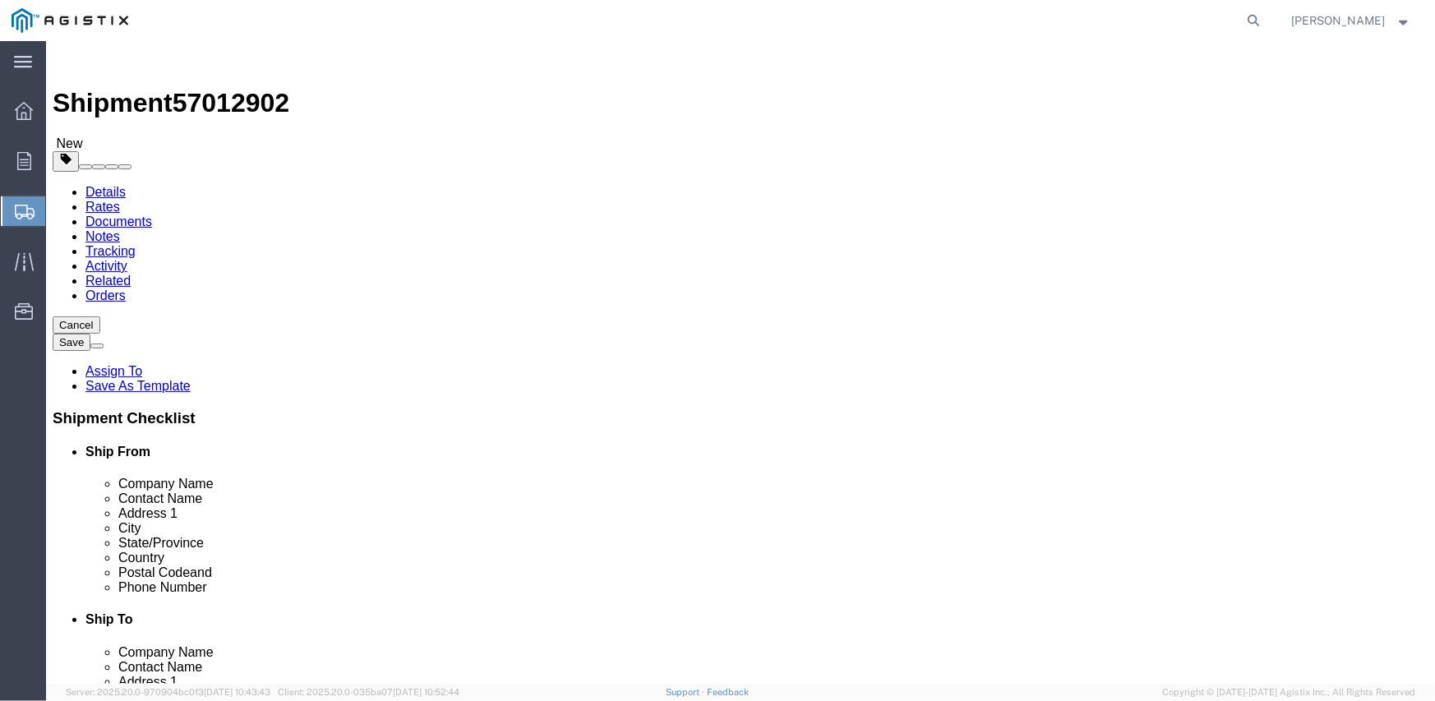
click button "Rate Shipment"
